Goal: Information Seeking & Learning: Learn about a topic

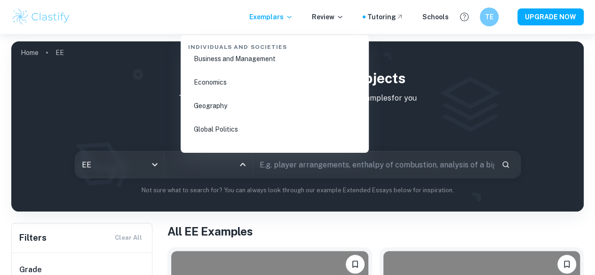
scroll to position [1121, 0]
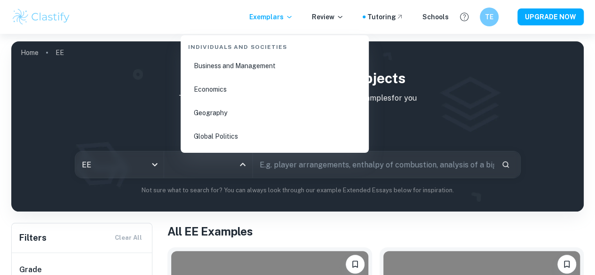
click at [217, 94] on li "Economics" at bounding box center [274, 90] width 181 height 22
type input "Economics"
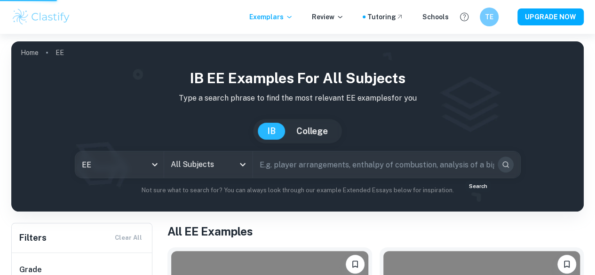
click at [497, 166] on button "Search" at bounding box center [505, 165] width 16 height 16
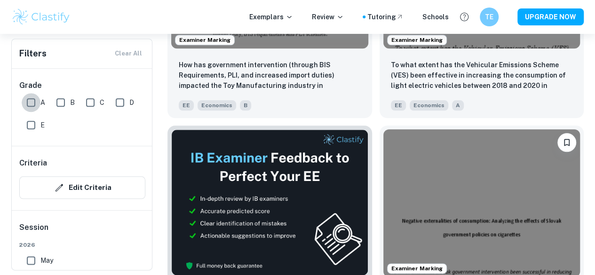
click at [27, 108] on input "A" at bounding box center [31, 102] width 19 height 19
checkbox input "true"
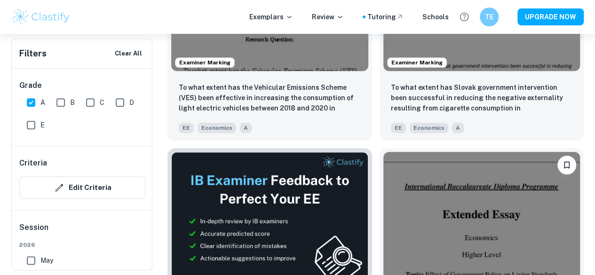
click at [40, 126] on span "E" at bounding box center [42, 125] width 4 height 10
click at [40, 126] on input "E" at bounding box center [31, 125] width 19 height 19
checkbox input "true"
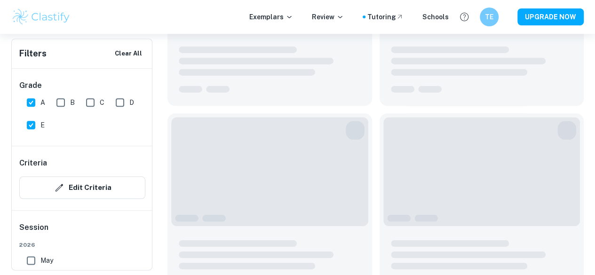
click at [31, 104] on input "A" at bounding box center [31, 102] width 19 height 19
checkbox input "false"
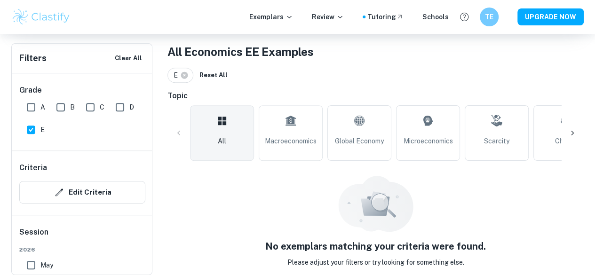
scroll to position [196, 0]
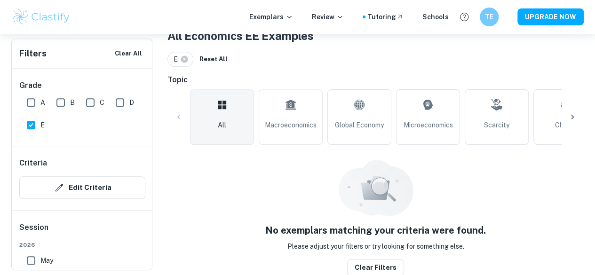
click at [127, 104] on input "D" at bounding box center [119, 102] width 19 height 19
checkbox input "true"
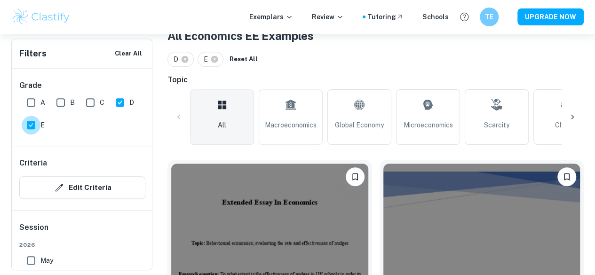
click at [37, 127] on input "E" at bounding box center [31, 125] width 19 height 19
checkbox input "false"
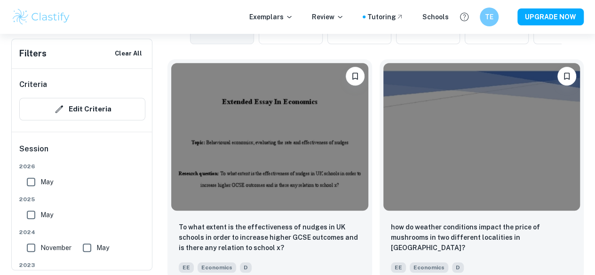
scroll to position [299, 0]
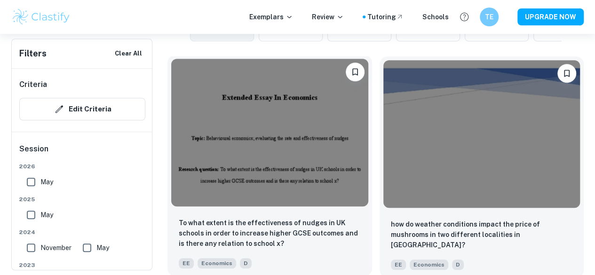
click at [223, 137] on img at bounding box center [269, 133] width 197 height 148
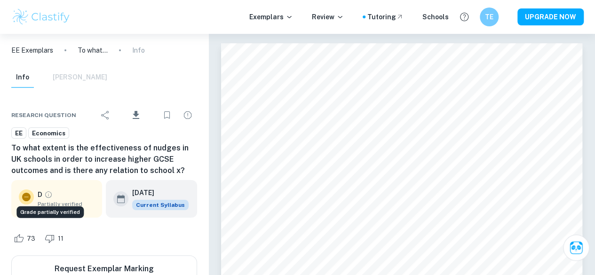
click at [52, 195] on icon "Grade partially verified" at bounding box center [48, 194] width 8 height 8
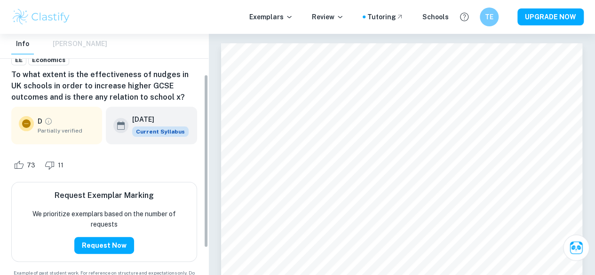
scroll to position [84, 0]
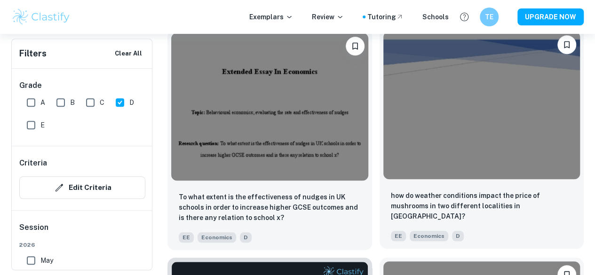
scroll to position [389, 0]
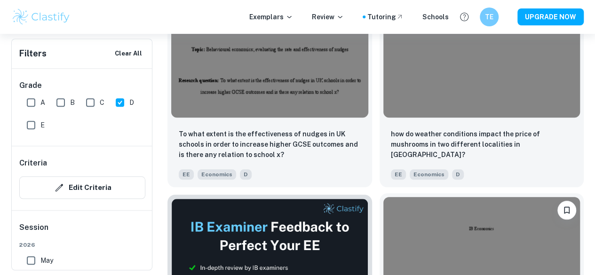
click at [383, 197] on img at bounding box center [481, 271] width 197 height 148
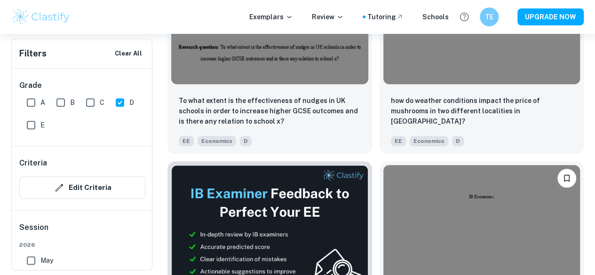
scroll to position [424, 0]
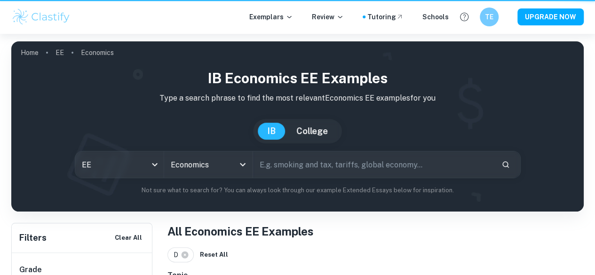
scroll to position [424, 0]
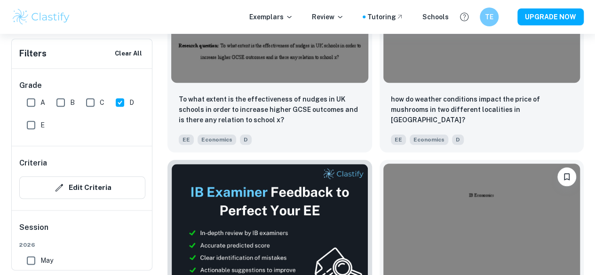
click at [94, 100] on input "C" at bounding box center [90, 102] width 19 height 19
checkbox input "true"
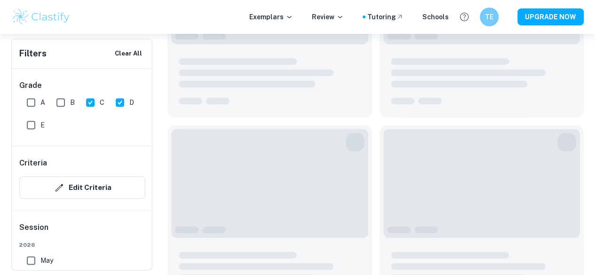
click at [123, 101] on input "D" at bounding box center [119, 102] width 19 height 19
checkbox input "false"
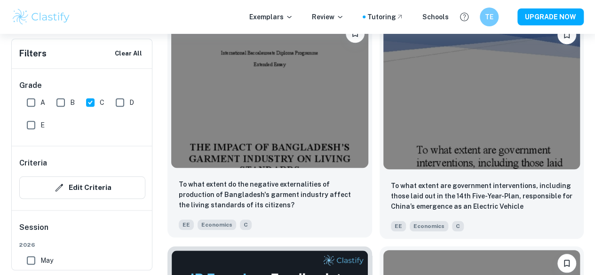
scroll to position [323, 0]
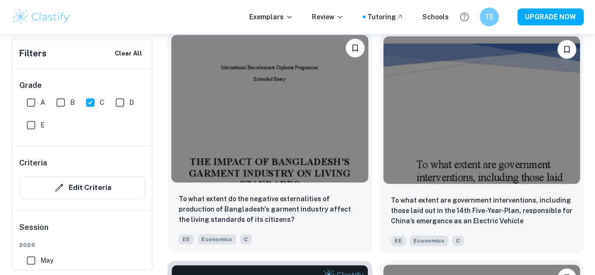
click at [260, 110] on img at bounding box center [269, 109] width 197 height 148
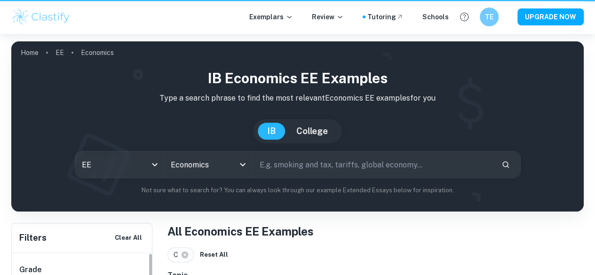
scroll to position [323, 0]
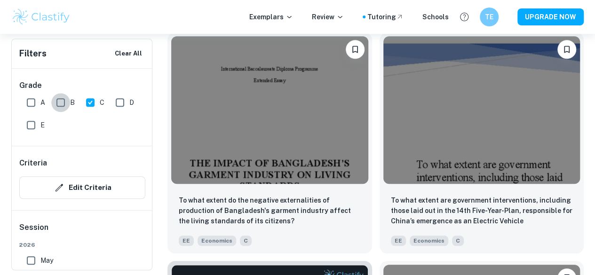
click at [66, 99] on input "B" at bounding box center [60, 102] width 19 height 19
checkbox input "true"
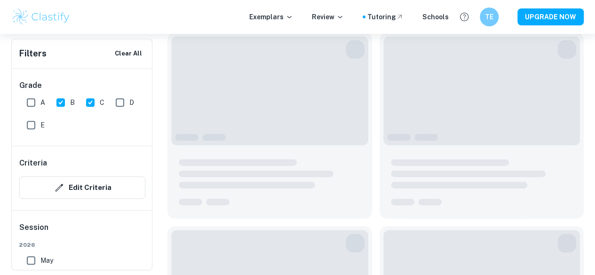
click at [87, 98] on input "C" at bounding box center [90, 102] width 19 height 19
checkbox input "false"
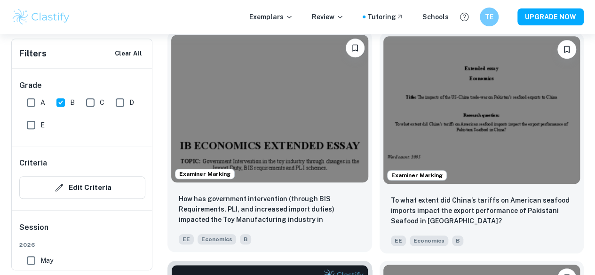
click at [273, 111] on img at bounding box center [269, 109] width 197 height 148
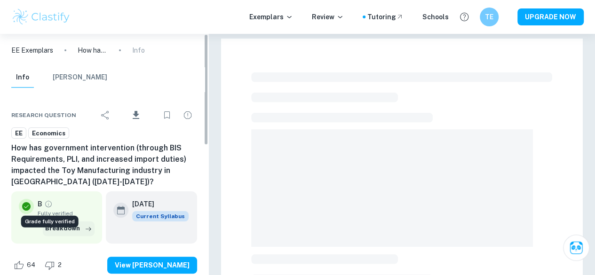
click at [64, 228] on button "Breakdown" at bounding box center [69, 228] width 52 height 14
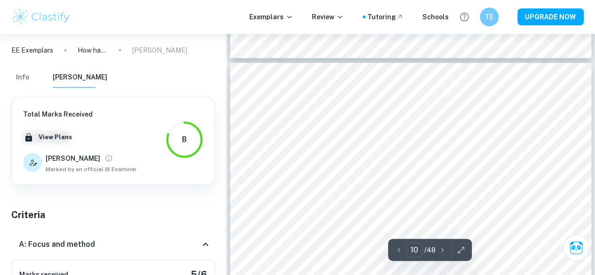
scroll to position [5247, 0]
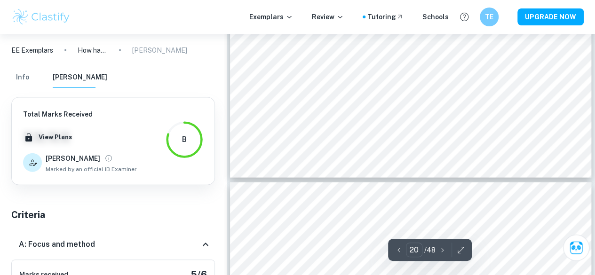
type input "21"
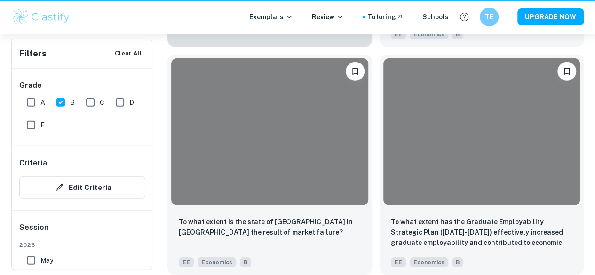
scroll to position [323, 0]
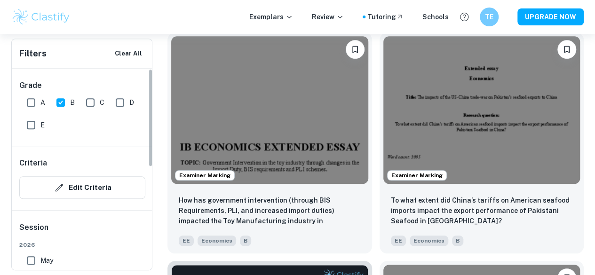
drag, startPoint x: 39, startPoint y: 95, endPoint x: 59, endPoint y: 101, distance: 21.4
click at [39, 95] on input "A" at bounding box center [31, 102] width 19 height 19
checkbox input "true"
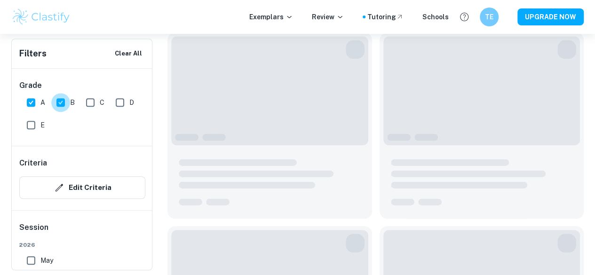
click at [59, 101] on input "B" at bounding box center [60, 102] width 19 height 19
checkbox input "false"
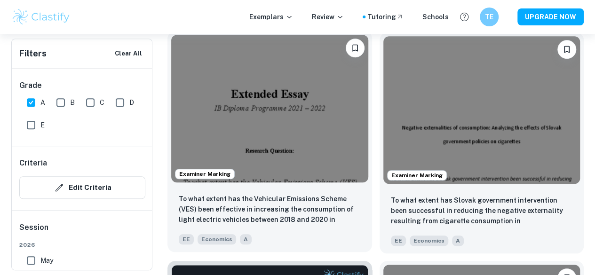
click at [289, 123] on img at bounding box center [269, 109] width 197 height 148
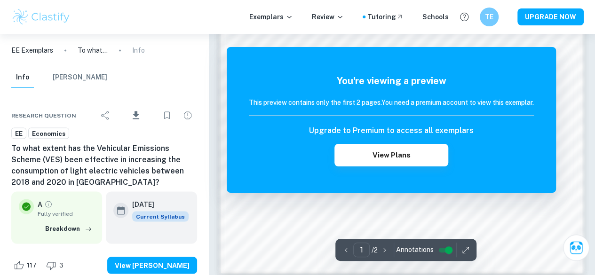
scroll to position [858, 0]
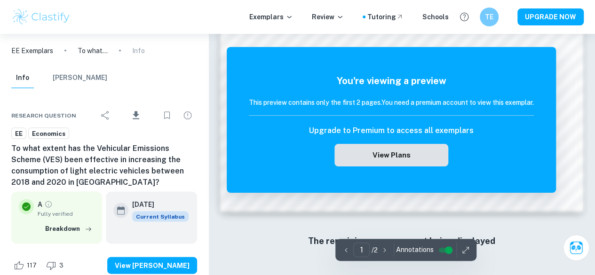
click at [421, 157] on button "View Plans" at bounding box center [391, 155] width 114 height 23
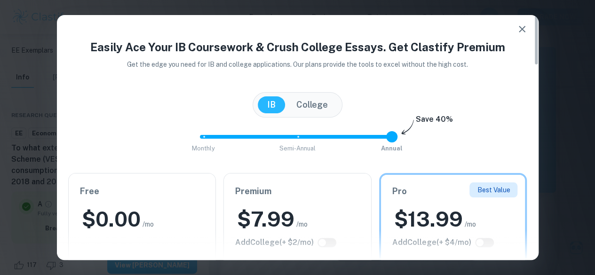
scroll to position [467, 0]
click at [522, 33] on icon "button" at bounding box center [521, 29] width 11 height 11
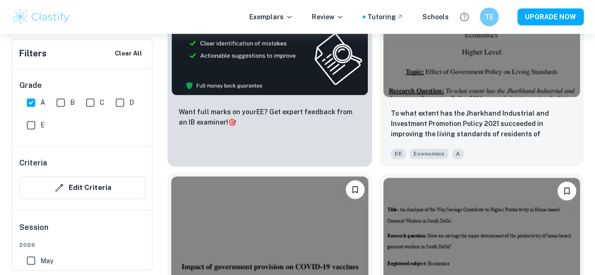
scroll to position [639, 0]
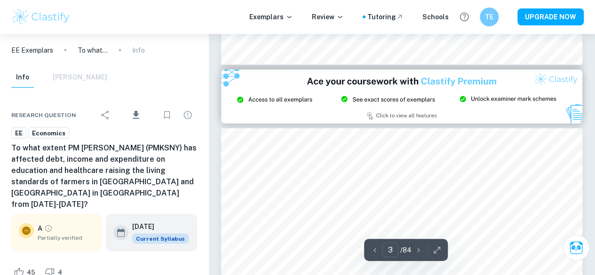
scroll to position [1103, 0]
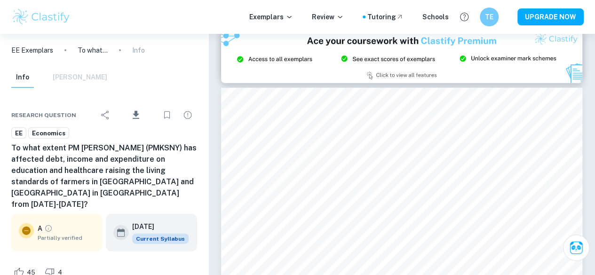
type input "2"
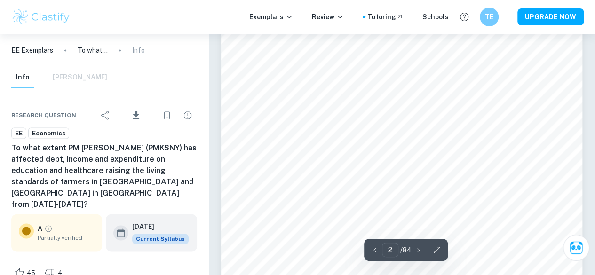
scroll to position [606, 0]
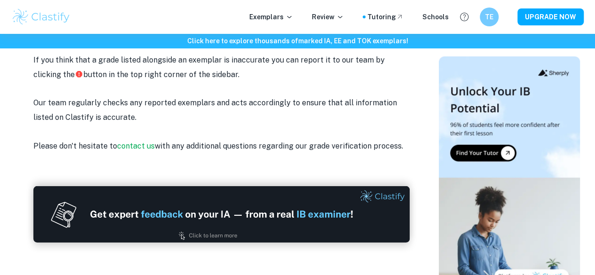
scroll to position [1353, 0]
